Goal: Answer question/provide support

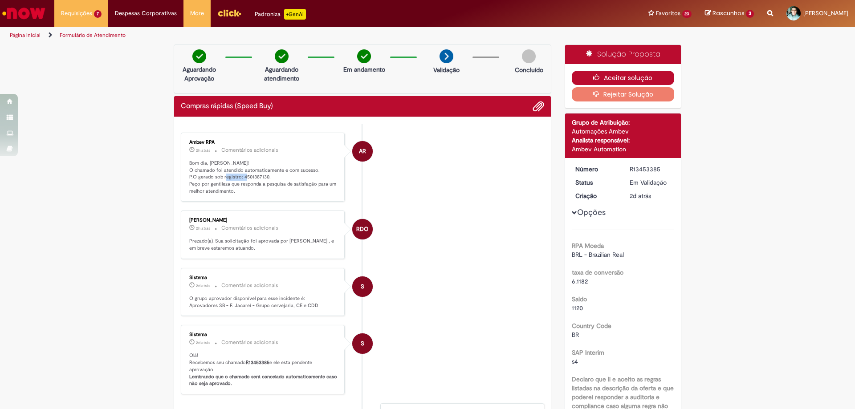
click at [616, 79] on button "Aceitar solução" at bounding box center [623, 78] width 103 height 14
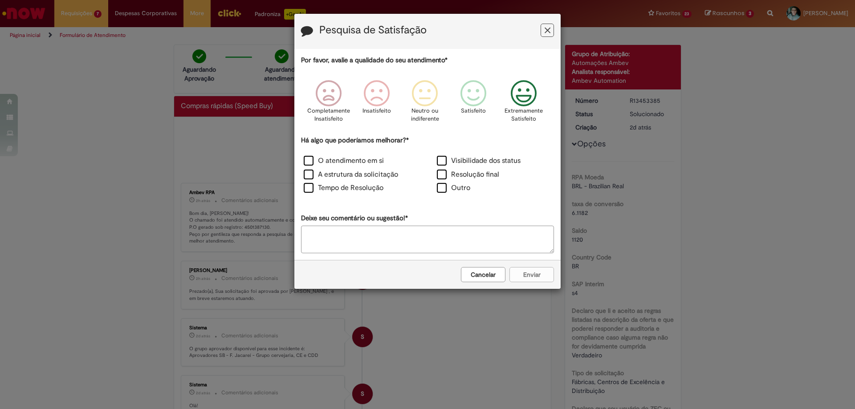
click at [528, 98] on icon "Feedback" at bounding box center [523, 93] width 33 height 27
click at [308, 162] on label "O atendimento em si" at bounding box center [344, 161] width 80 height 10
click at [524, 272] on button "Enviar" at bounding box center [532, 274] width 45 height 15
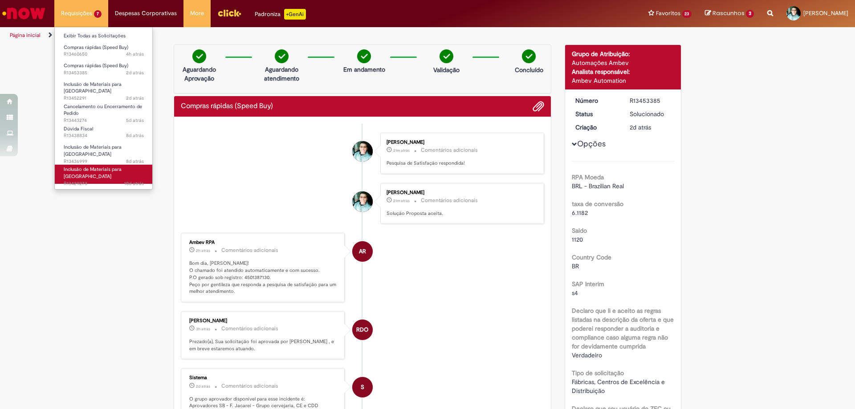
click at [78, 180] on span "10d atrás 10 dias atrás R13429273" at bounding box center [104, 183] width 80 height 7
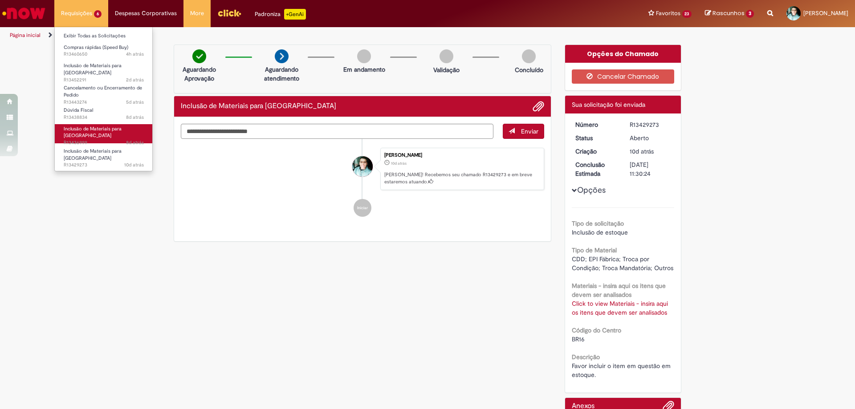
click at [81, 126] on span "Inclusão de Materiais para [GEOGRAPHIC_DATA]" at bounding box center [93, 133] width 58 height 14
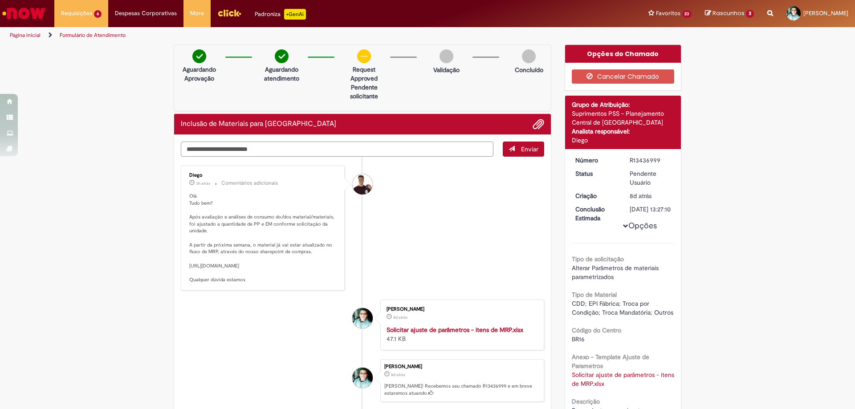
click at [275, 146] on textarea "Digite sua mensagem aqui..." at bounding box center [337, 149] width 313 height 15
click at [391, 151] on textarea "Digite sua mensagem aqui..." at bounding box center [337, 149] width 313 height 15
type textarea "*"
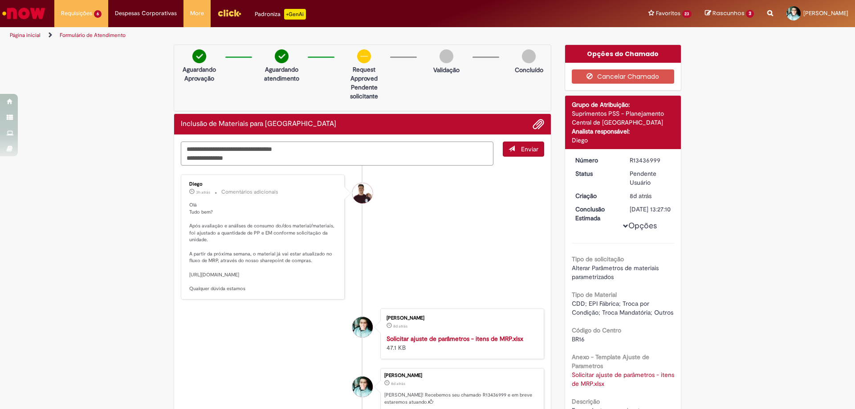
scroll to position [89, 0]
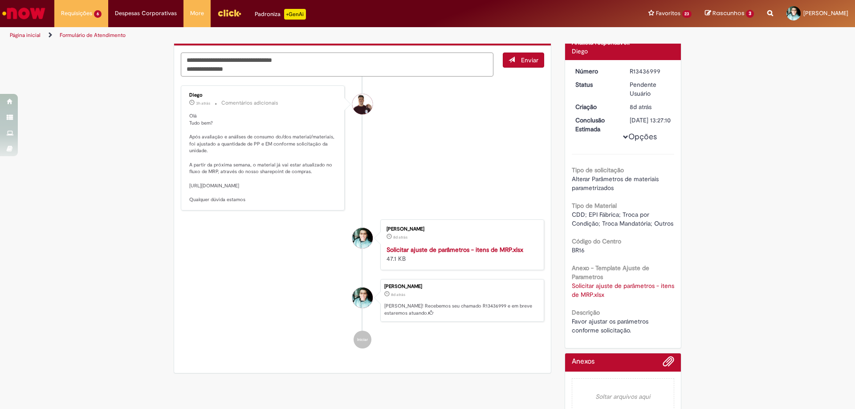
type textarea "**********"
click at [0, 0] on button "Opções" at bounding box center [0, 0] width 0 height 0
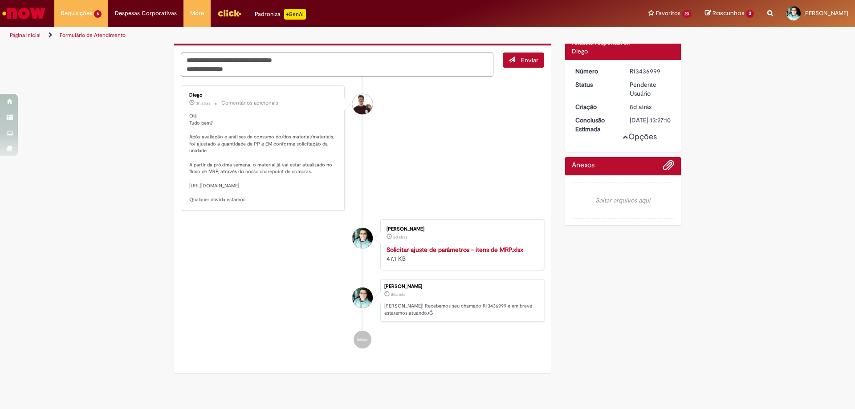
click at [0, 0] on button "Opções" at bounding box center [0, 0] width 0 height 0
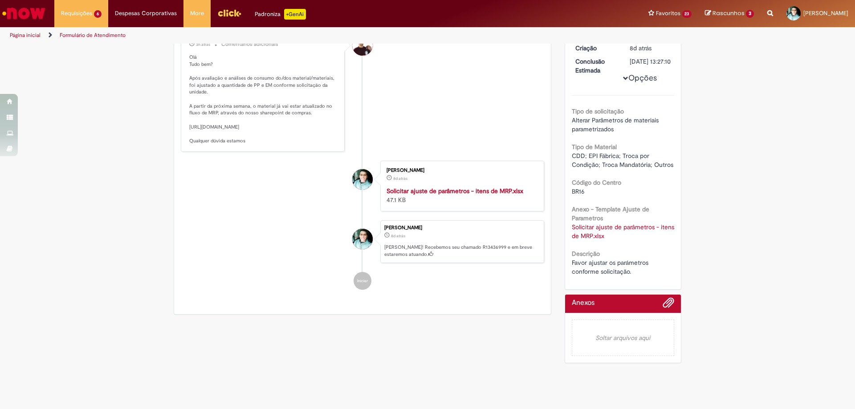
scroll to position [131, 0]
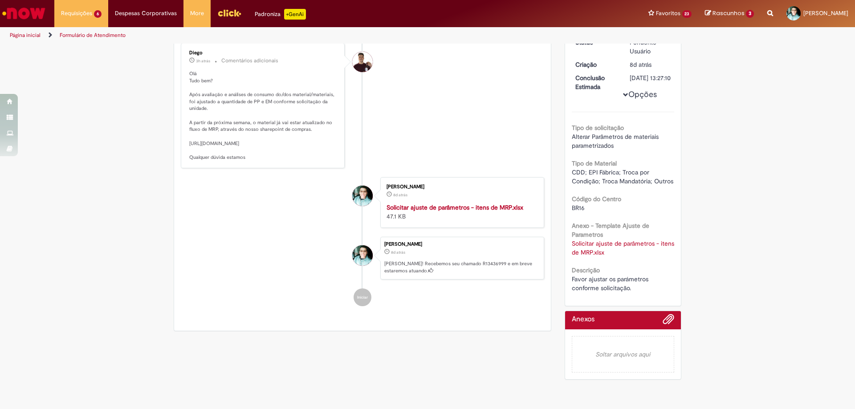
click at [409, 212] on strong "Solicitar ajuste de parâmetros - itens de MRP.xlsx" at bounding box center [455, 208] width 137 height 8
click at [415, 212] on strong "Solicitar ajuste de parâmetros - itens de MRP.xlsx" at bounding box center [455, 208] width 137 height 8
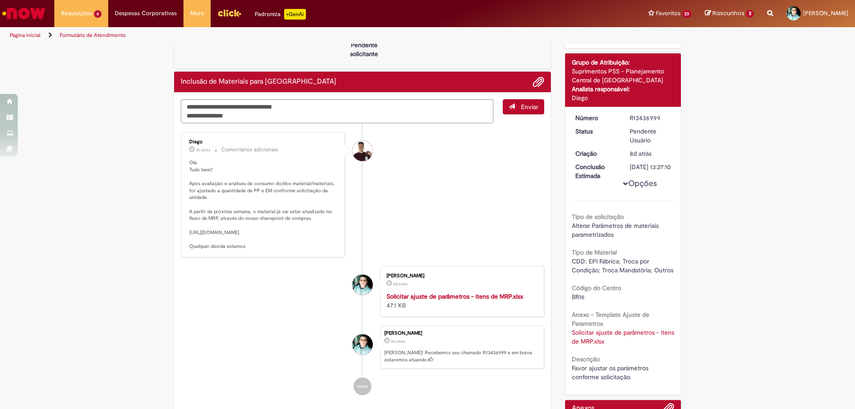
scroll to position [0, 0]
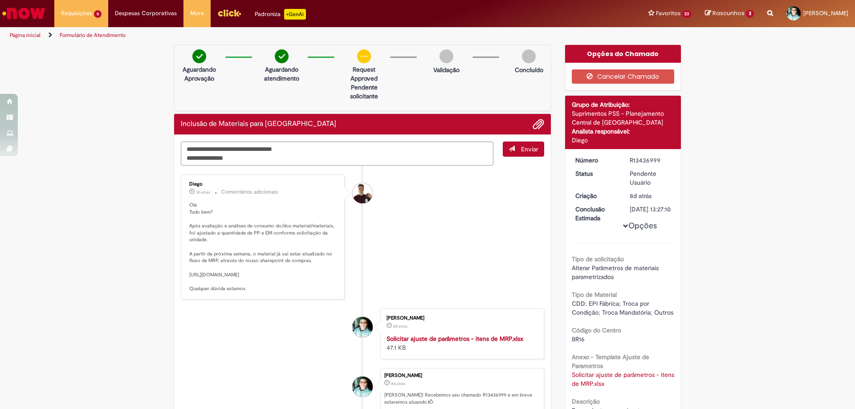
click at [512, 151] on button "Enviar" at bounding box center [523, 149] width 41 height 15
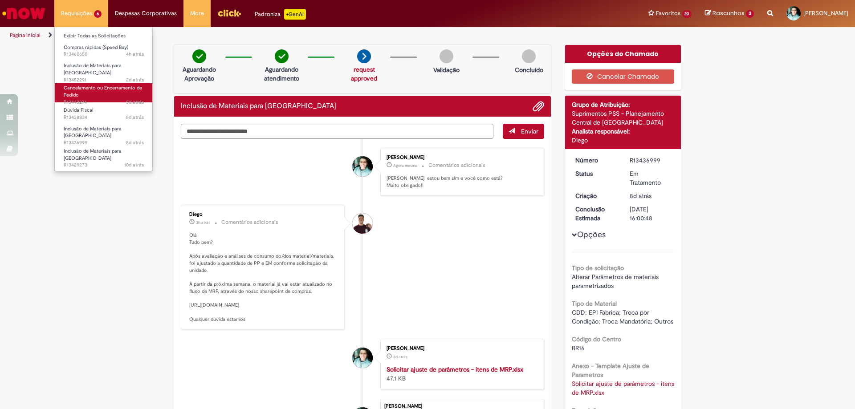
click at [102, 87] on span "Cancelamento ou Encerramento de Pedido" at bounding box center [103, 92] width 78 height 14
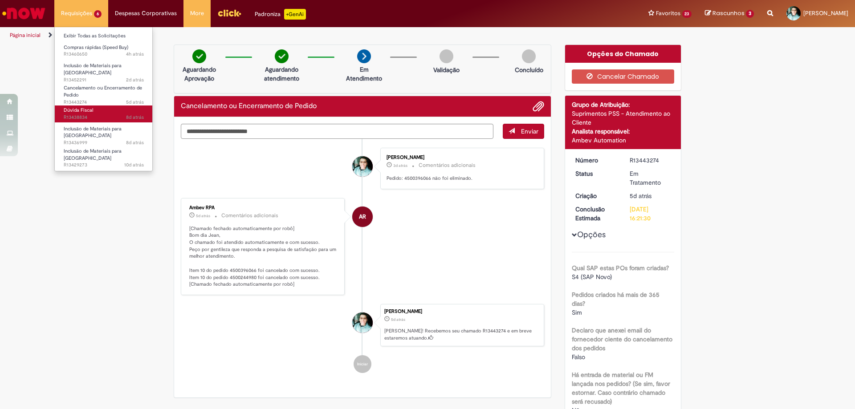
click at [103, 110] on link "Dúvida Fiscal 8d atrás 8 dias atrás R13438834" at bounding box center [104, 114] width 98 height 16
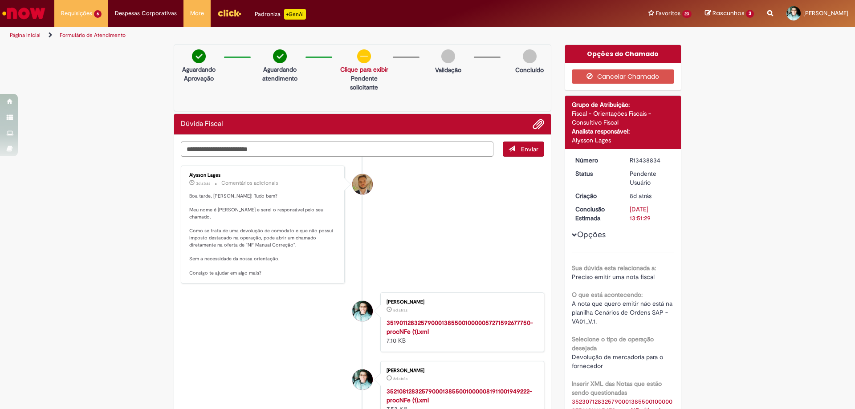
click at [240, 148] on textarea "Digite sua mensagem aqui..." at bounding box center [337, 149] width 313 height 15
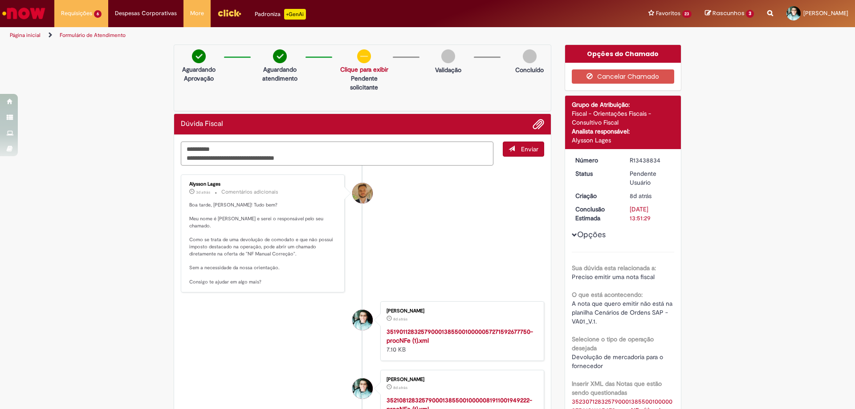
type textarea "**********"
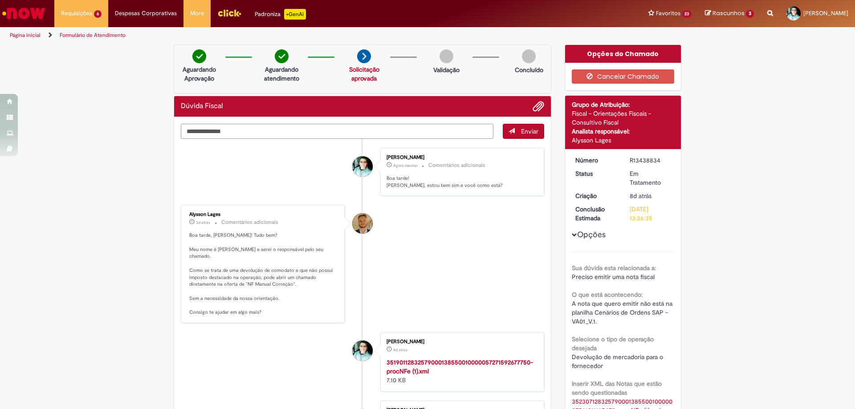
type textarea "**********"
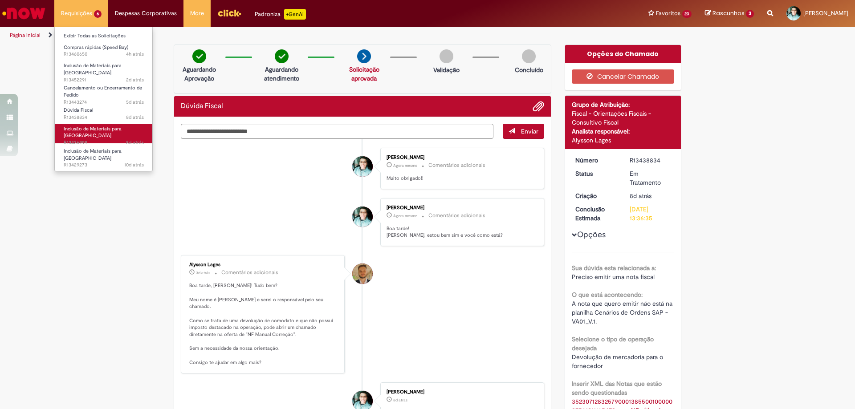
click at [94, 126] on span "Inclusão de Materiais para [GEOGRAPHIC_DATA]" at bounding box center [93, 133] width 58 height 14
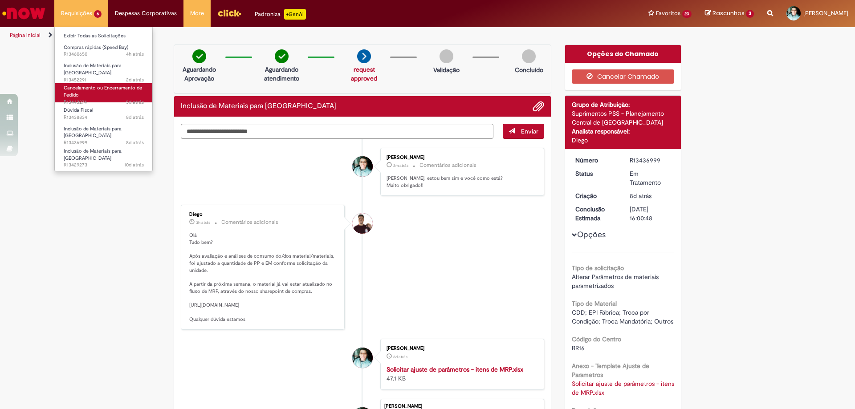
click at [85, 87] on span "Cancelamento ou Encerramento de Pedido" at bounding box center [103, 92] width 78 height 14
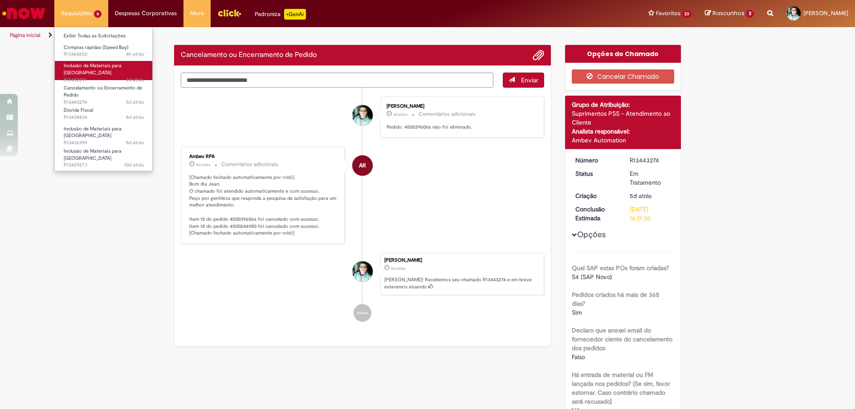
click at [84, 68] on span "Inclusão de Materiais para [GEOGRAPHIC_DATA]" at bounding box center [93, 69] width 58 height 14
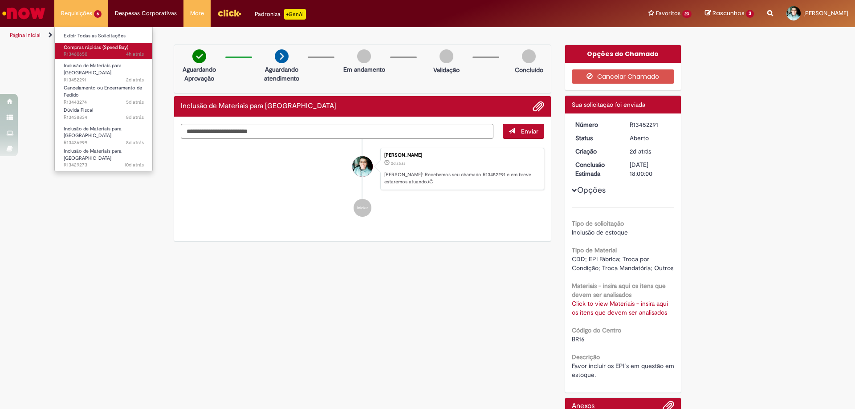
click at [92, 52] on span "4h atrás 4 horas atrás R13460650" at bounding box center [104, 54] width 80 height 7
